Goal: Task Accomplishment & Management: Manage account settings

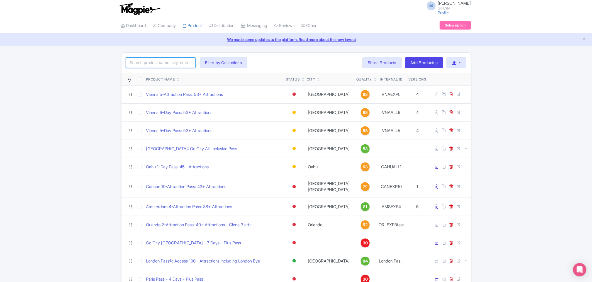
click at [171, 62] on input "search" at bounding box center [161, 62] width 70 height 11
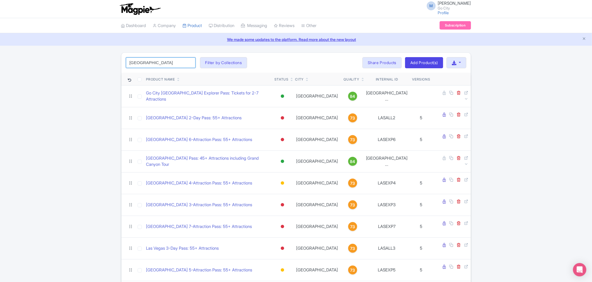
type input "las vegas"
click button "Search" at bounding box center [0, 0] width 0 height 0
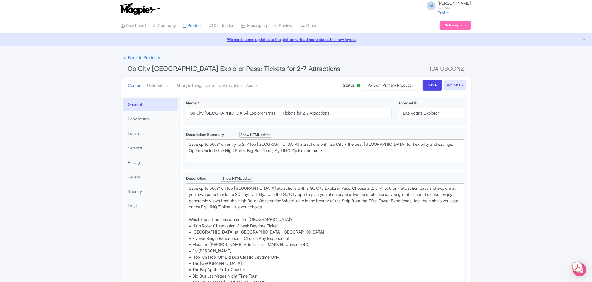
click at [138, 106] on link "General" at bounding box center [151, 104] width 56 height 13
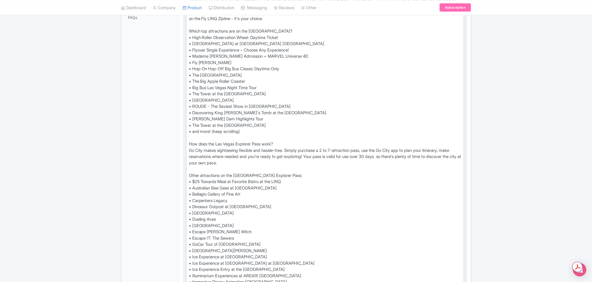
scroll to position [186, 0]
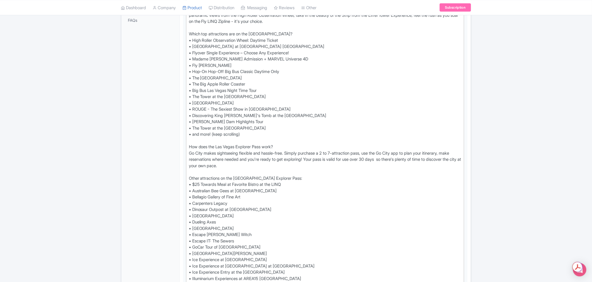
click at [498, 164] on div "← Back to Products Go City Las Vegas Explorer Pass: Tickets for 2-7 Attractions…" at bounding box center [296, 283] width 592 height 832
click at [487, 136] on div "← Back to Products Go City Las Vegas Explorer Pass: Tickets for 2-7 Attractions…" at bounding box center [296, 283] width 592 height 832
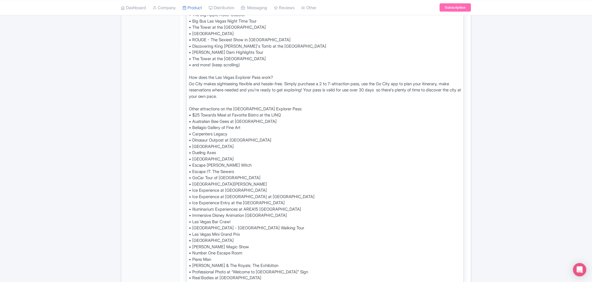
scroll to position [309, 0]
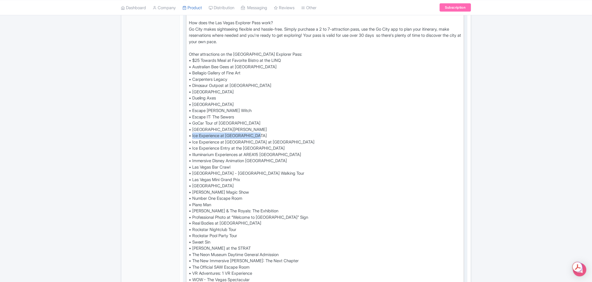
drag, startPoint x: 262, startPoint y: 135, endPoint x: 193, endPoint y: 136, distance: 69.6
click at [193, 136] on div "Save up to 50%* on top Las Vegas attractions with a Go City Explorer Pass. Choo…" at bounding box center [325, 86] width 273 height 420
paste trix-editor "minus5* "Cool Experience""
drag, startPoint x: 302, startPoint y: 148, endPoint x: 192, endPoint y: 148, distance: 109.5
click at [192, 148] on div "Save up to 50%* on top Las Vegas attractions with a Go City Explorer Pass. Choo…" at bounding box center [325, 86] width 273 height 420
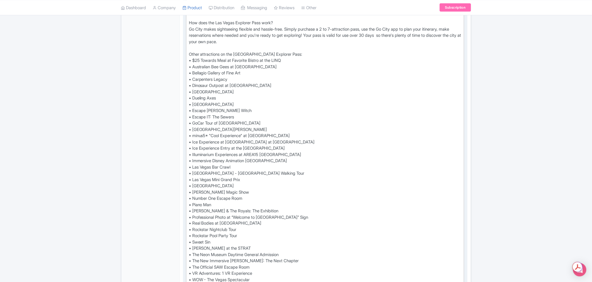
paste trix-editor "<div>Save up to 50%* on top Las Vegas attractions with a Go City Explorer Pass.…"
drag, startPoint x: 294, startPoint y: 140, endPoint x: 192, endPoint y: 140, distance: 101.9
click at [192, 140] on div "Save up to 50%* on top Las Vegas attractions with a Go City Explorer Pass. Choo…" at bounding box center [325, 86] width 273 height 420
paste trix-editor "<div>Save up to 50%* on top Las Vegas attractions with a Go City Explorer Pass.…"
type trix-editor "<div>Save up to 50%* on top Las Vegas attractions with a Go City Explorer Pass.…"
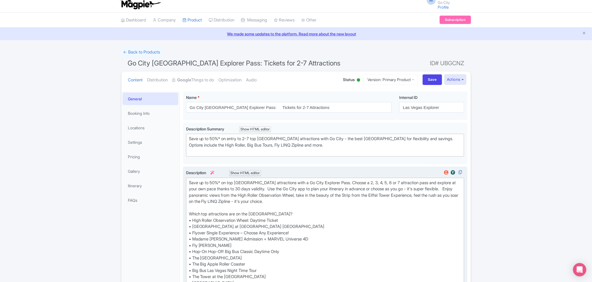
scroll to position [0, 0]
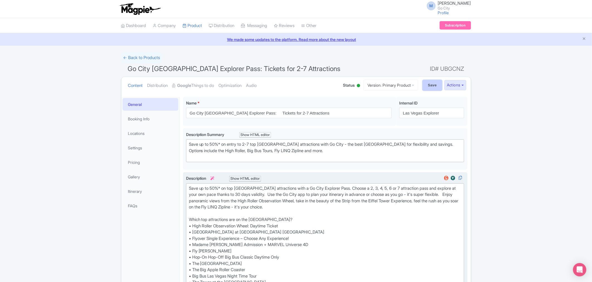
click at [433, 86] on input "Save" at bounding box center [432, 85] width 19 height 11
type input "Saving..."
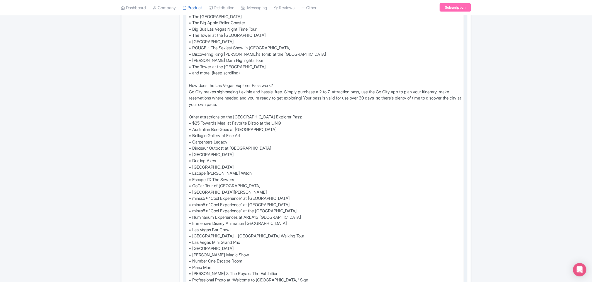
scroll to position [340, 0]
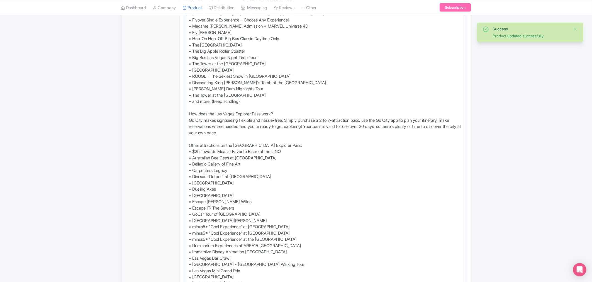
scroll to position [221, 0]
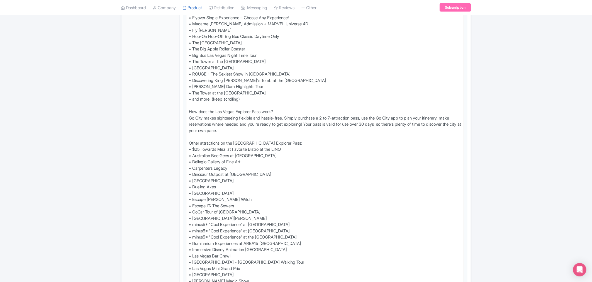
click at [545, 96] on div "Success Product updated successfully ← Back to Products Go City Las Vegas Explo…" at bounding box center [296, 248] width 592 height 832
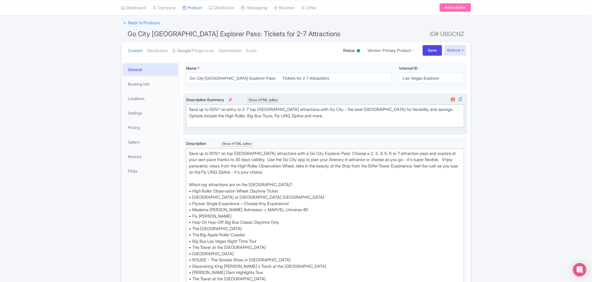
scroll to position [0, 0]
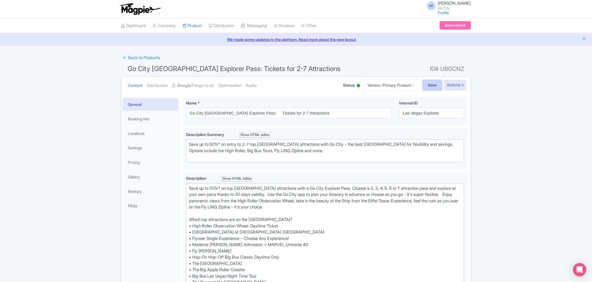
click at [428, 87] on input "Save" at bounding box center [432, 85] width 19 height 11
type input "Saving..."
click at [138, 59] on link "← Back to Products" at bounding box center [141, 57] width 41 height 11
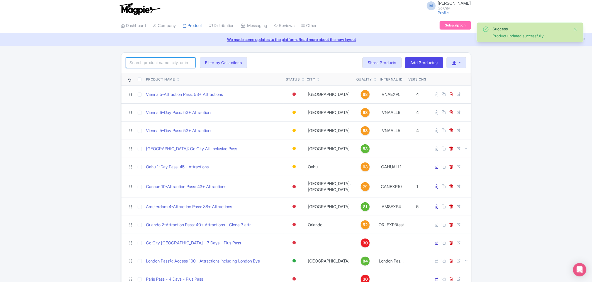
drag, startPoint x: 0, startPoint y: 0, endPoint x: 138, endPoint y: 59, distance: 150.1
click at [138, 59] on input "search" at bounding box center [161, 62] width 70 height 11
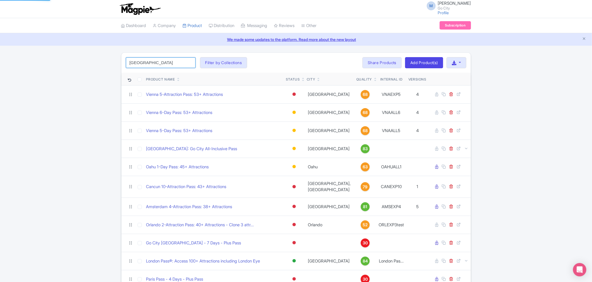
type input "[GEOGRAPHIC_DATA]"
click button "Search" at bounding box center [0, 0] width 0 height 0
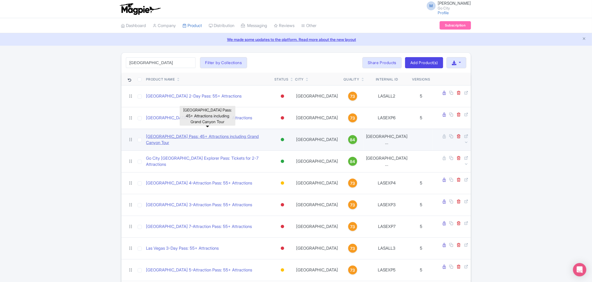
click at [220, 133] on link "[GEOGRAPHIC_DATA] Pass: 45+ Attractions including Grand Canyon Tour" at bounding box center [208, 139] width 124 height 13
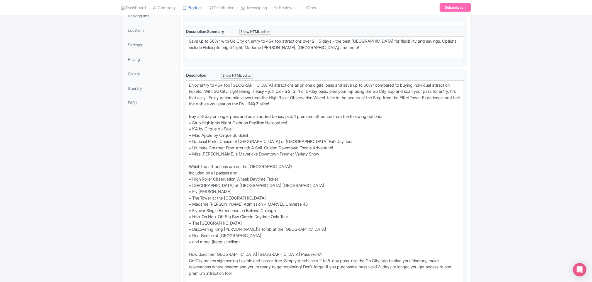
scroll to position [329, 0]
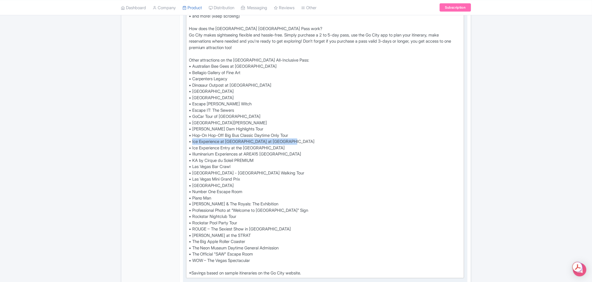
drag, startPoint x: 295, startPoint y: 140, endPoint x: 193, endPoint y: 141, distance: 102.5
click at [193, 141] on div "Enjoy entry to 45+ top [GEOGRAPHIC_DATA] attractions all on one digital pass an…" at bounding box center [325, 67] width 273 height 420
paste trix-editor "minus5* "Cool Experience""
click at [297, 150] on div "Enjoy entry to 45+ top [GEOGRAPHIC_DATA] attractions all on one digital pass an…" at bounding box center [325, 67] width 273 height 420
drag, startPoint x: 254, startPoint y: 145, endPoint x: 192, endPoint y: 146, distance: 62.7
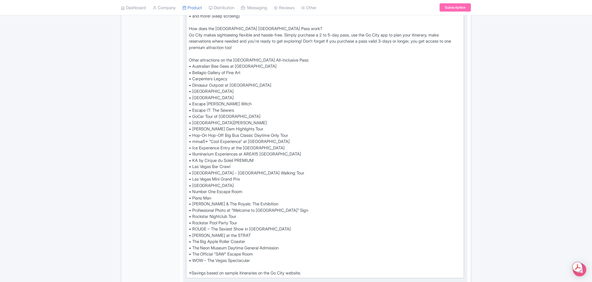
click at [192, 146] on div "Enjoy entry to 45+ top [GEOGRAPHIC_DATA] attractions all on one digital pass an…" at bounding box center [325, 67] width 273 height 420
paste trix-editor "<lor>Ipsum dolor si 80+ ame Con Adipi elitseddoei tem in utl etdolor magn ali e…"
drag, startPoint x: 317, startPoint y: 148, endPoint x: 187, endPoint y: 143, distance: 129.3
click at [187, 143] on trix-editor "Enjoy entry to 45+ top [GEOGRAPHIC_DATA] attractions all on one digital pass an…" at bounding box center [325, 67] width 278 height 424
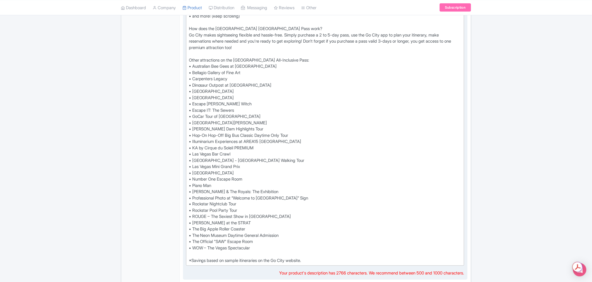
click at [272, 173] on div "Enjoy entry to 45+ top [GEOGRAPHIC_DATA] attractions all on one digital pass an…" at bounding box center [325, 61] width 273 height 408
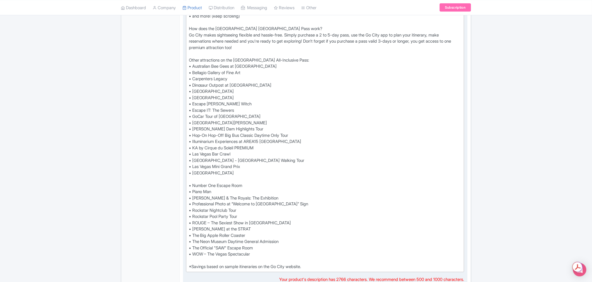
paste trix-editor "• minus5* "Cool Experience" at [GEOGRAPHIC_DATA]<br>• minus5* "Cool Experience"…"
type trix-editor "<lor>Ipsum dolor si 80+ ame Con Adipi elitseddoei tem in utl etdolor magn ali e…"
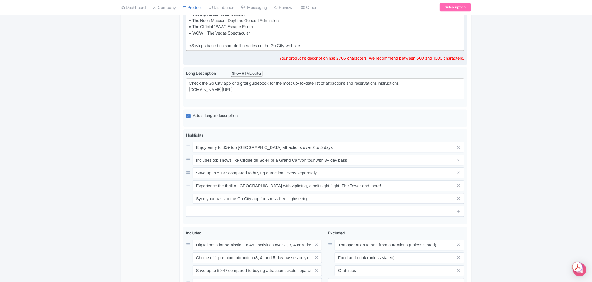
scroll to position [631, 0]
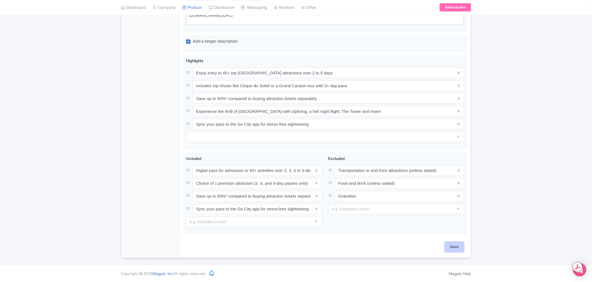
click at [455, 246] on input "Save" at bounding box center [454, 246] width 19 height 11
type input "Saving..."
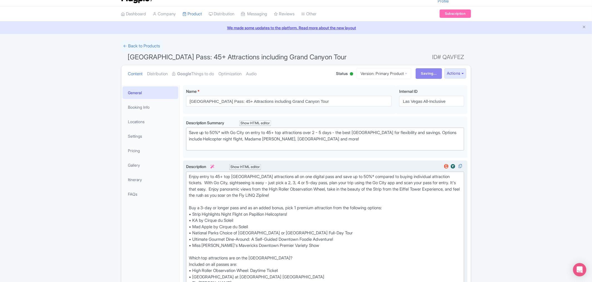
scroll to position [0, 0]
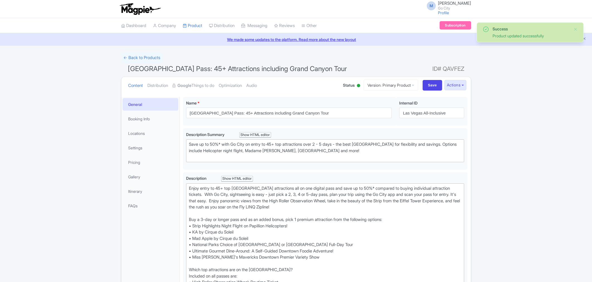
type trix-editor "<div>Check the Go City app or digital guidebook for the most up-to-date list of…"
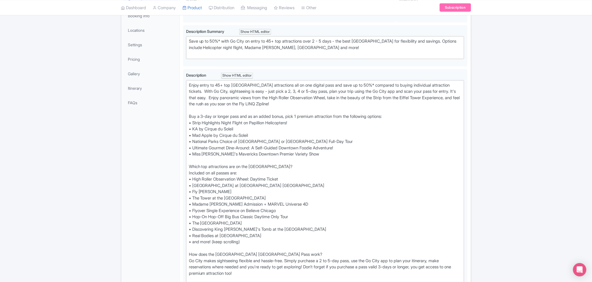
scroll to position [366, 0]
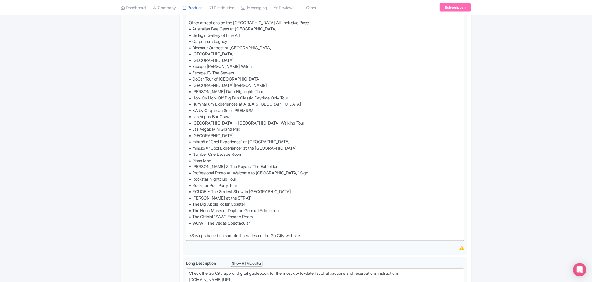
click at [21, 140] on div "Success Product updated successfully ← Back to Products Las Vegas Pass: 45+ Att…" at bounding box center [296, 102] width 592 height 832
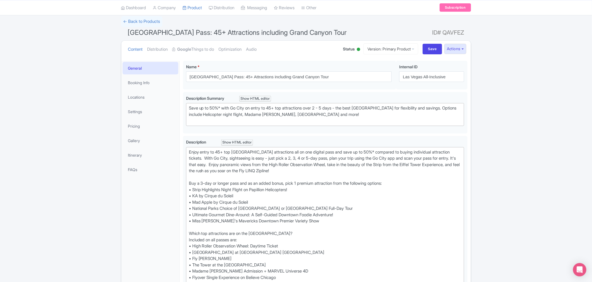
scroll to position [26, 0]
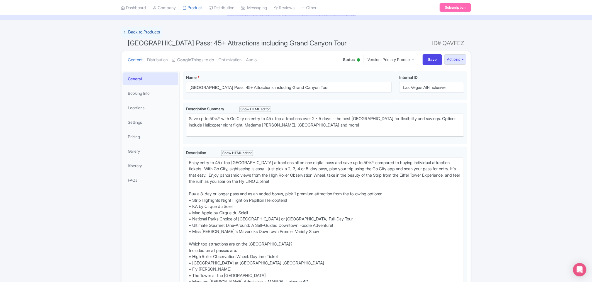
click at [135, 30] on link "← Back to Products" at bounding box center [141, 32] width 41 height 11
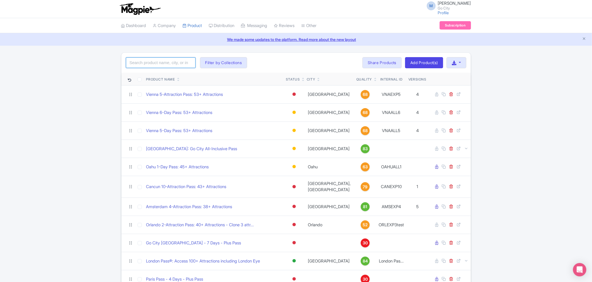
click at [162, 62] on input "search" at bounding box center [161, 62] width 70 height 11
type input "las vegas"
click button "Search" at bounding box center [0, 0] width 0 height 0
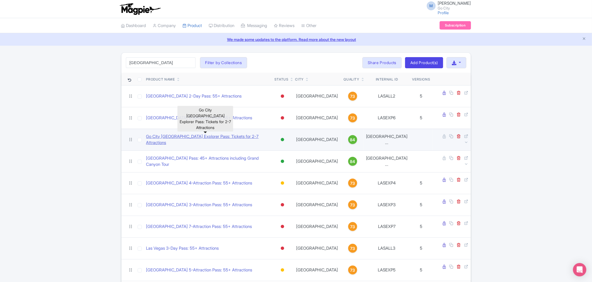
click at [174, 133] on link "Go City [GEOGRAPHIC_DATA] Explorer Pass: Tickets for 2-7 Attractions" at bounding box center [208, 139] width 124 height 13
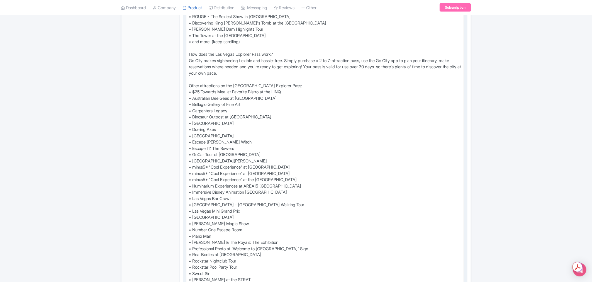
scroll to position [279, 0]
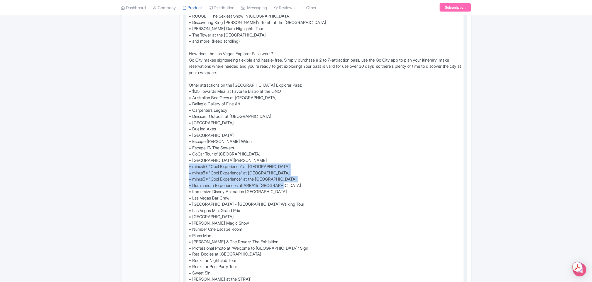
drag, startPoint x: 291, startPoint y: 184, endPoint x: 189, endPoint y: 167, distance: 103.0
click at [189, 167] on div "Save up to 50%* on top Las Vegas attractions with a Go City Explorer Pass. Choo…" at bounding box center [325, 117] width 273 height 420
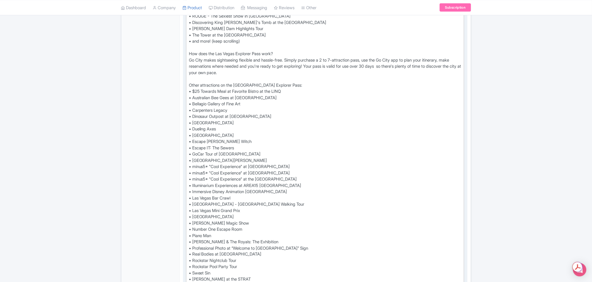
click at [298, 209] on div "Save up to 50%* on top Las Vegas attractions with a Go City Explorer Pass. Choo…" at bounding box center [325, 117] width 273 height 420
drag, startPoint x: 315, startPoint y: 177, endPoint x: 187, endPoint y: 168, distance: 127.9
click at [187, 168] on trix-editor "Save up to 50%* on top Las Vegas attractions with a Go City Explorer Pass. Choo…" at bounding box center [325, 117] width 278 height 424
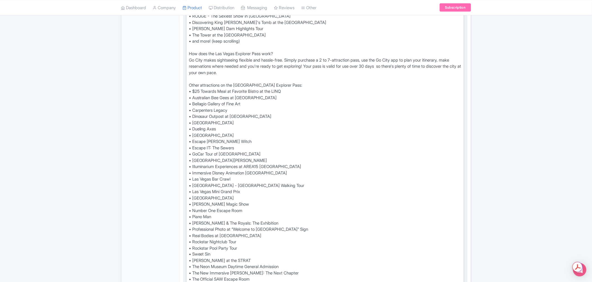
click at [272, 197] on div "Save up to 50%* on top Las Vegas attractions with a Go City Explorer Pass. Choo…" at bounding box center [325, 107] width 273 height 401
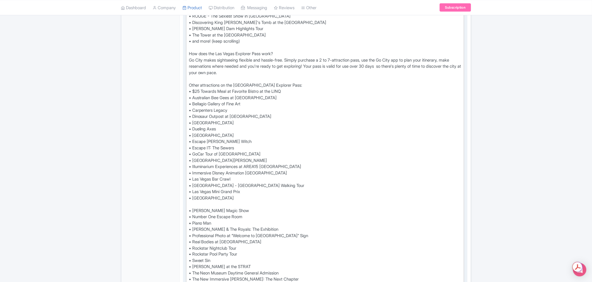
paste trix-editor "• minus5* "Cool Experience" at LINQ Promenade<br>• minus5* "Cool Experience" at…"
type trix-editor "<div>Save up to 50%* on top Las Vegas attractions with a Go City Explorer Pass.…"
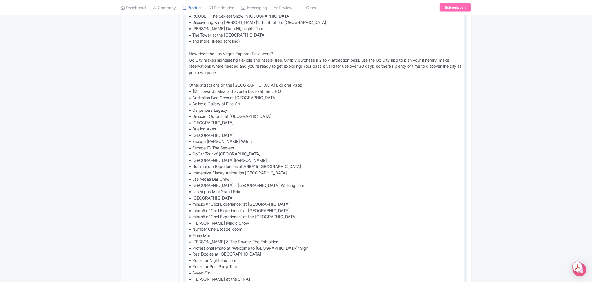
click at [490, 61] on div "← Back to Products Go City Las Vegas Explorer Pass: Tickets for 2-7 Attractions…" at bounding box center [296, 192] width 592 height 836
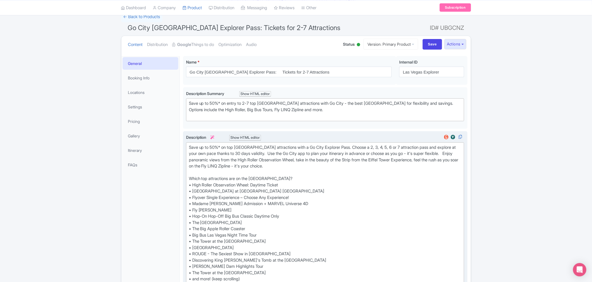
scroll to position [0, 0]
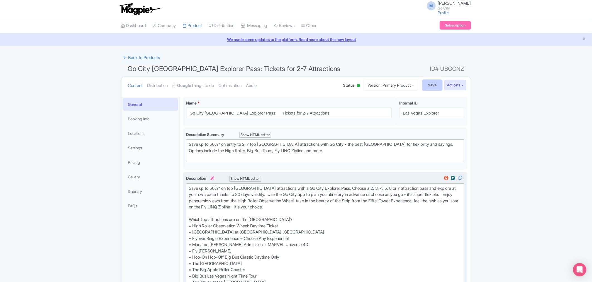
click at [430, 87] on input "Save" at bounding box center [432, 85] width 19 height 11
type input "Saving..."
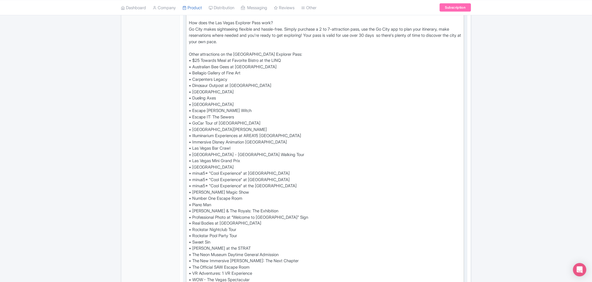
scroll to position [340, 0]
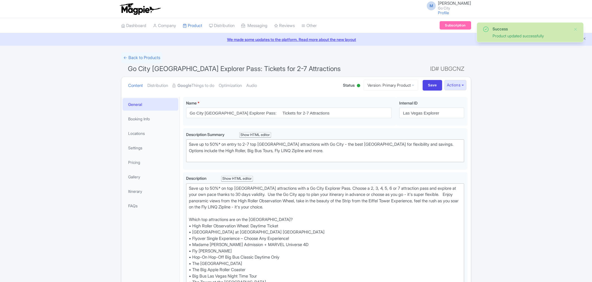
scroll to position [97, 0]
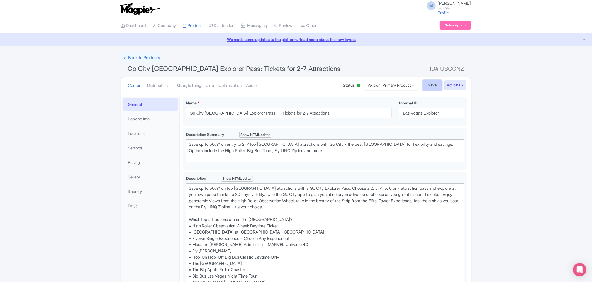
click at [426, 85] on input "Save" at bounding box center [432, 85] width 19 height 11
type input "Saving..."
click at [138, 58] on link "← Back to Products" at bounding box center [141, 57] width 41 height 11
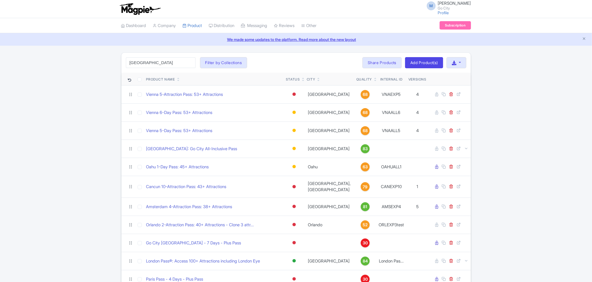
type input "london"
click button "Search" at bounding box center [0, 0] width 0 height 0
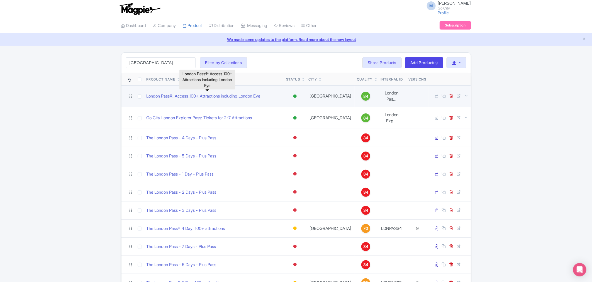
click at [188, 94] on link "London Pass®: Access 100+ Attractions including London Eye" at bounding box center [204, 96] width 114 height 6
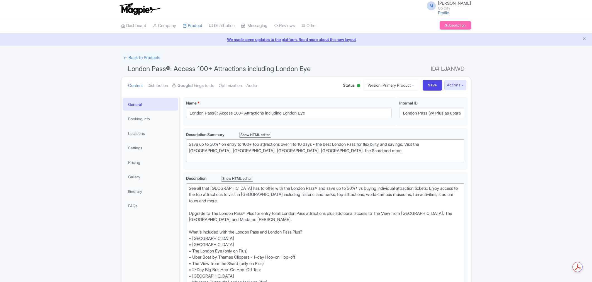
scroll to position [155, 0]
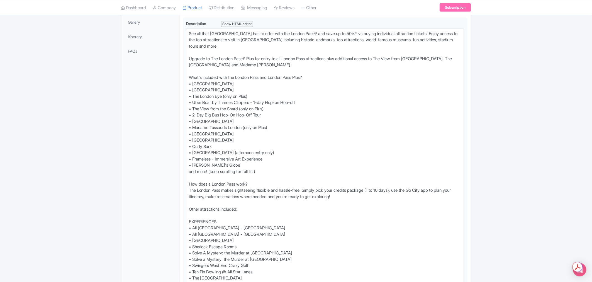
type trix-editor "<div>Check the Go City app or digital guidebook for the most up-to-date list of…"
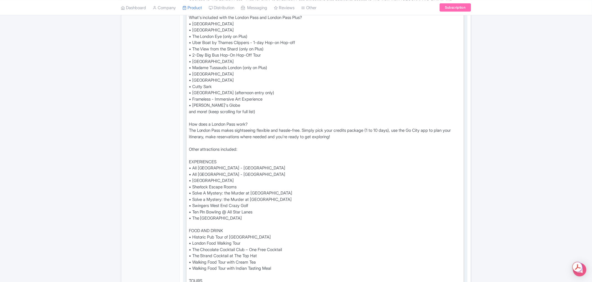
scroll to position [216, 0]
drag, startPoint x: 247, startPoint y: 159, endPoint x: 193, endPoint y: 159, distance: 53.8
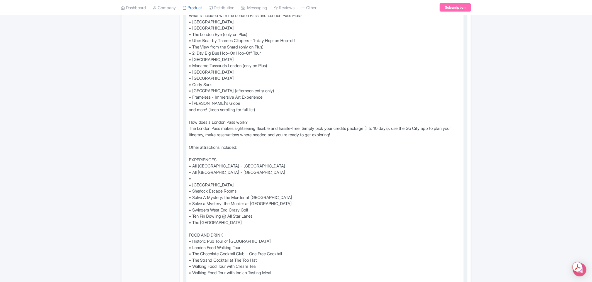
paste trix-editor "Bowling or Karaoke at All Star Lanes - Stratford"
drag, startPoint x: 241, startPoint y: 159, endPoint x: 184, endPoint y: 159, distance: 57.7
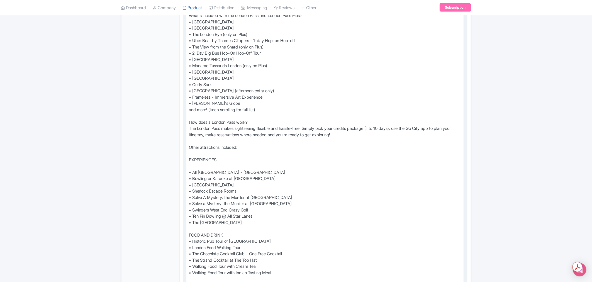
type trix-editor "<div>See all that London has to offer with the London Pass® and save up to 50%*…"
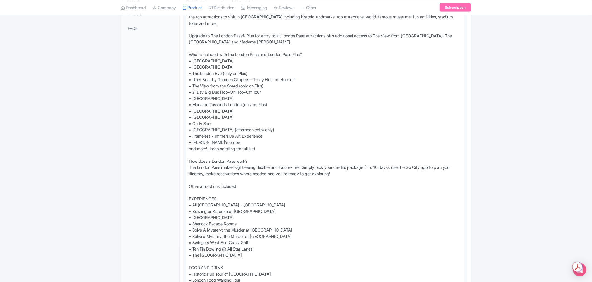
scroll to position [0, 0]
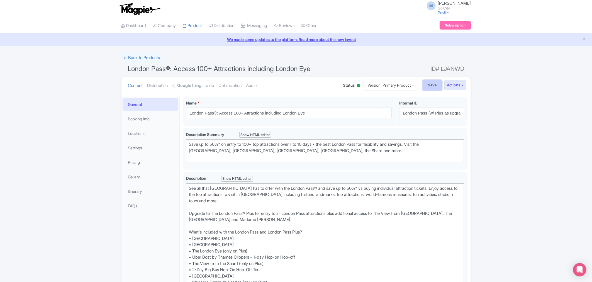
click at [435, 85] on input "Save" at bounding box center [432, 85] width 19 height 11
type input "Saving..."
click at [452, 8] on small "Go City" at bounding box center [454, 8] width 33 height 4
click at [496, 21] on div "Dashboard Company Product My Products Image Library Rate Sheets Distribution Ma…" at bounding box center [296, 25] width 592 height 15
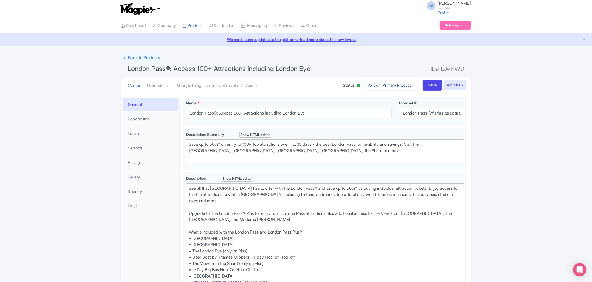
click at [413, 86] on link "Version: Primary Product" at bounding box center [391, 85] width 55 height 11
click at [460, 84] on button "Actions" at bounding box center [455, 85] width 22 height 10
click at [397, 110] on link "Industry Partner View" at bounding box center [391, 109] width 53 height 9
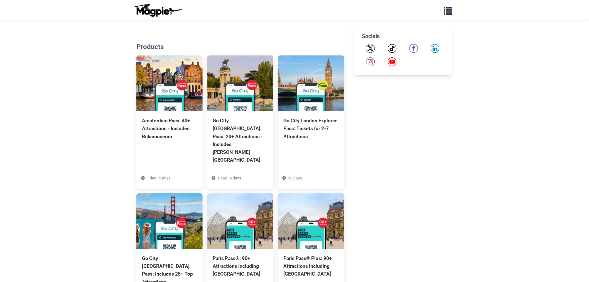
scroll to position [279, 0]
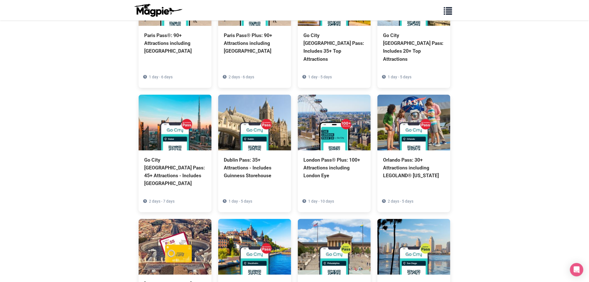
scroll to position [281, 0]
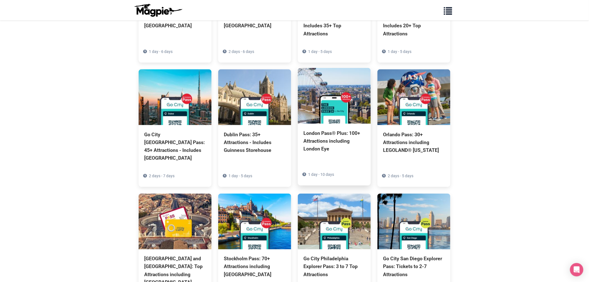
click at [335, 94] on img at bounding box center [334, 96] width 73 height 56
